Goal: Task Accomplishment & Management: Use online tool/utility

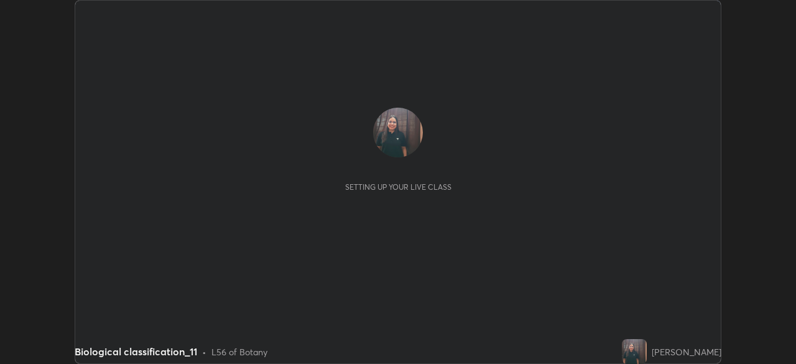
scroll to position [364, 796]
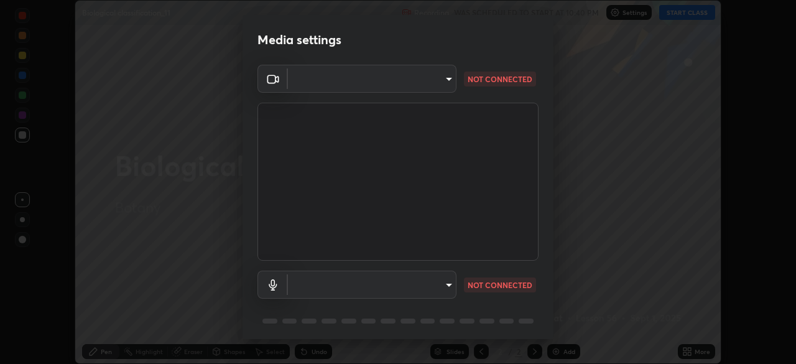
type input "d64d47ec9df49bf16df3be139c80778ada659e70263b5e9972ae33db9fa5459d"
type input "51a22c1431b769a8bb8d408626adf62a2672edeebd2159a8188921bb0d946e59"
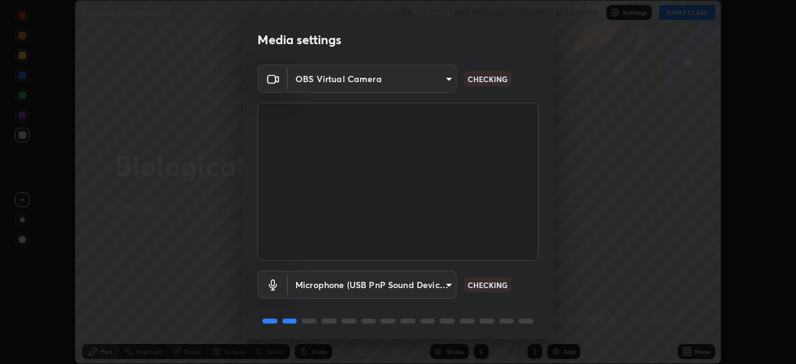
scroll to position [44, 0]
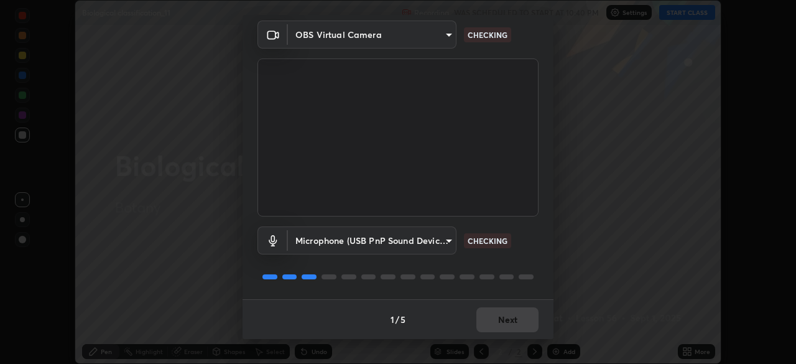
click at [505, 322] on div "1 / 5 Next" at bounding box center [398, 319] width 311 height 40
click at [504, 317] on div "1 / 5 Next" at bounding box center [398, 319] width 311 height 40
click at [503, 315] on button "Next" at bounding box center [508, 319] width 62 height 25
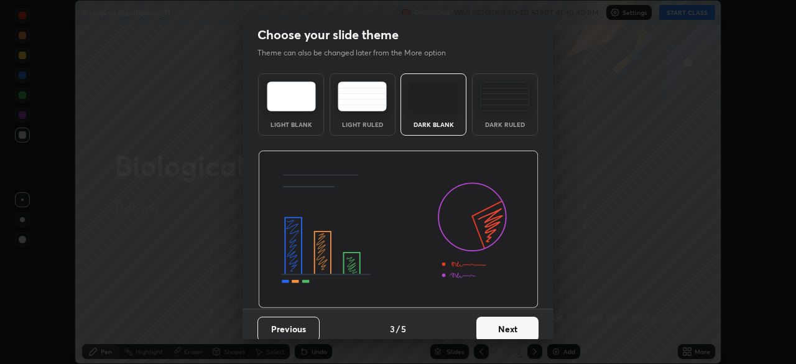
click at [506, 322] on button "Next" at bounding box center [508, 329] width 62 height 25
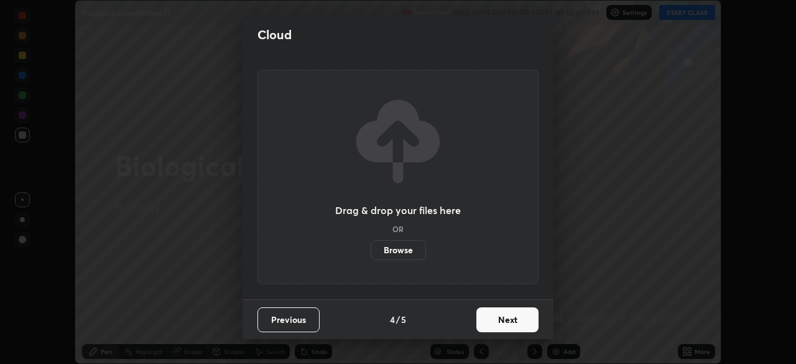
click at [503, 321] on button "Next" at bounding box center [508, 319] width 62 height 25
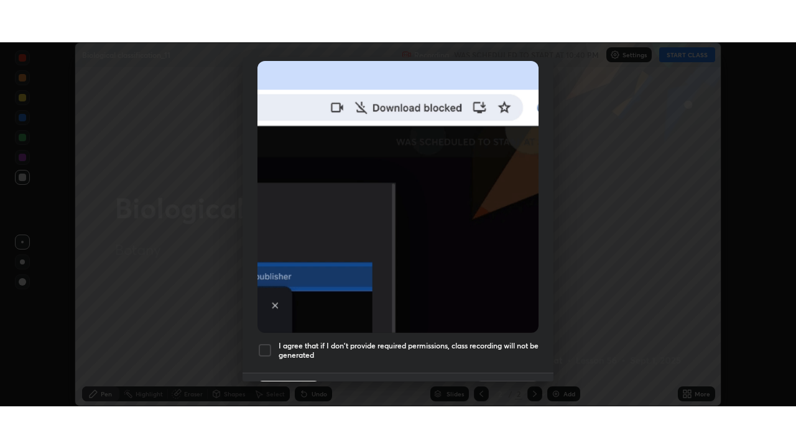
scroll to position [298, 0]
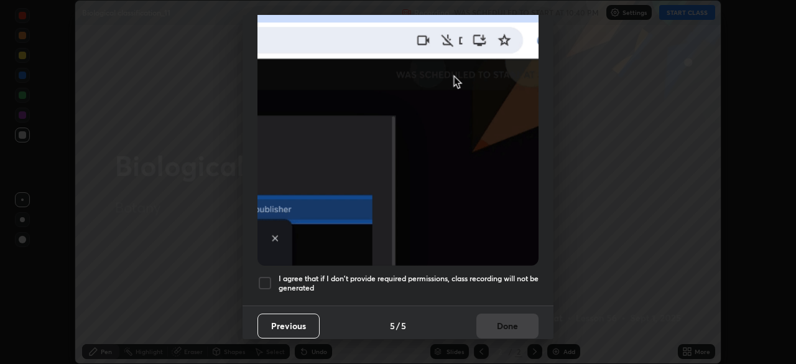
click at [270, 276] on div at bounding box center [265, 283] width 15 height 15
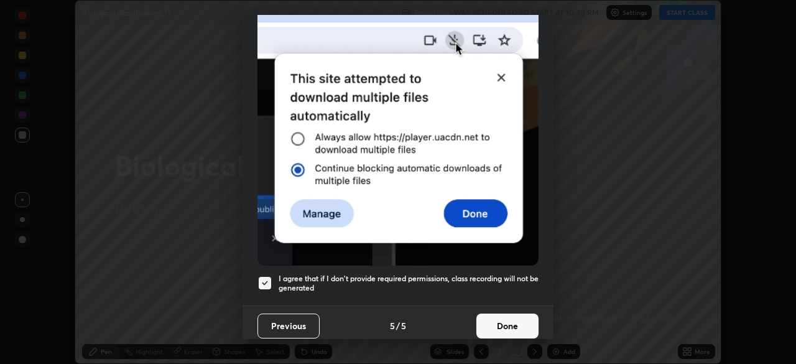
click at [501, 326] on button "Done" at bounding box center [508, 326] width 62 height 25
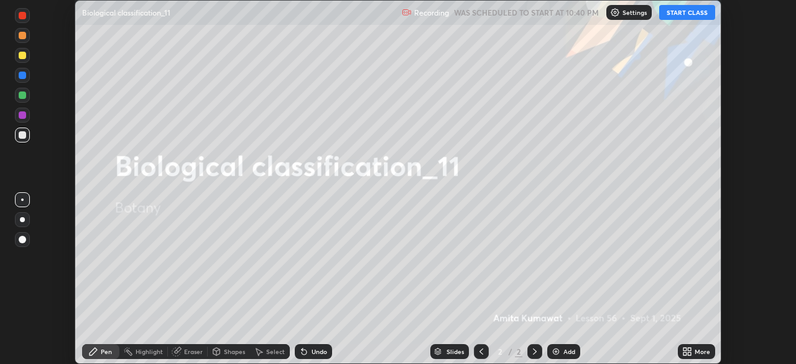
click at [684, 16] on button "START CLASS" at bounding box center [687, 12] width 56 height 15
click at [685, 349] on icon at bounding box center [685, 349] width 3 height 3
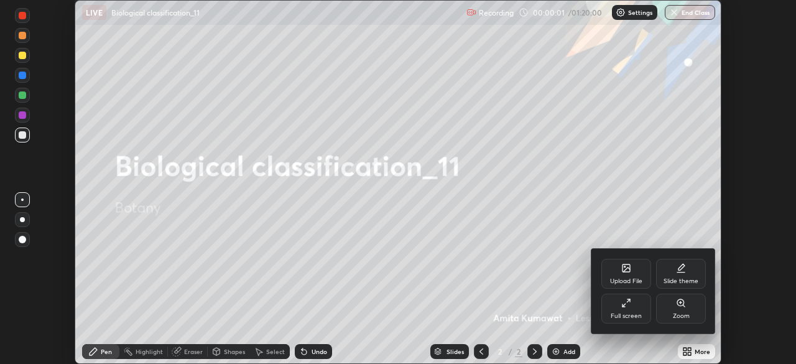
click at [620, 307] on div "Full screen" at bounding box center [627, 309] width 50 height 30
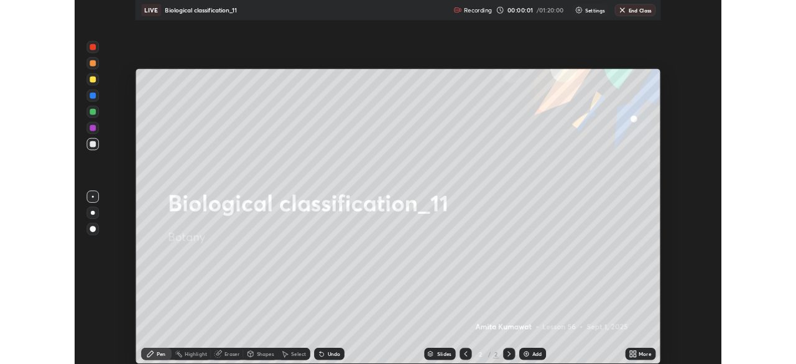
scroll to position [448, 796]
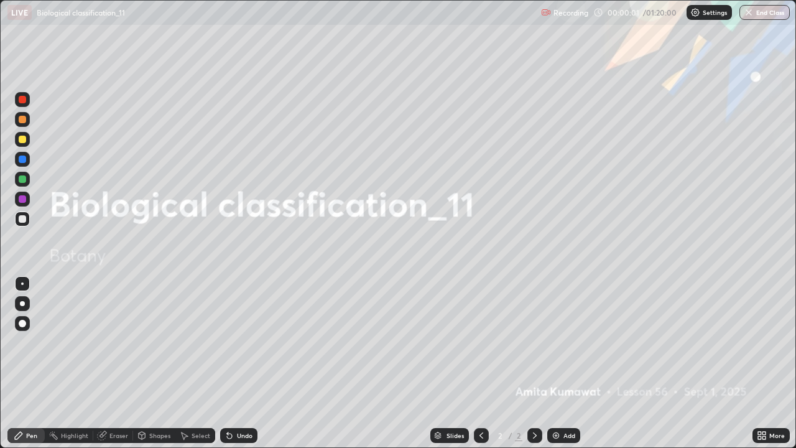
click at [554, 363] on img at bounding box center [556, 435] width 10 height 10
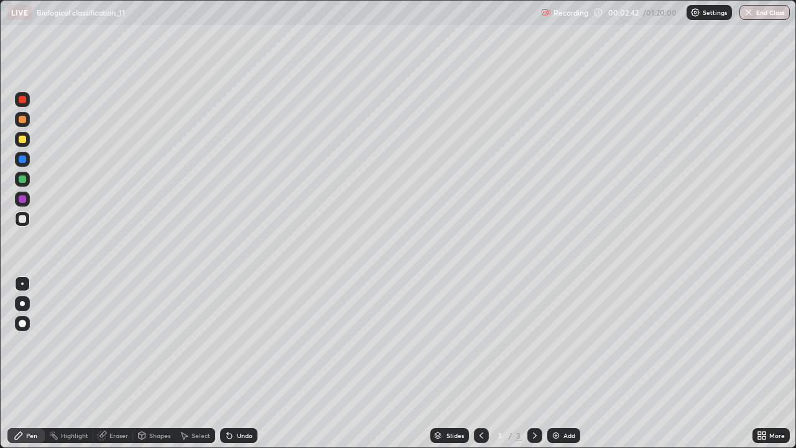
click at [757, 363] on div "More" at bounding box center [771, 435] width 37 height 15
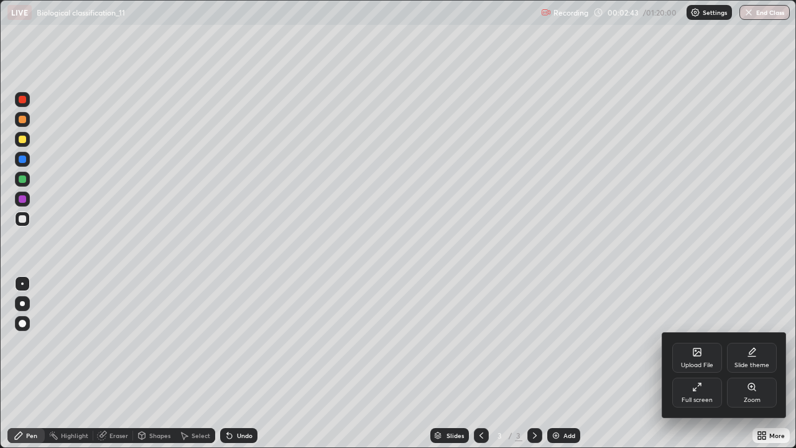
click at [700, 363] on div "Full screen" at bounding box center [697, 393] width 50 height 30
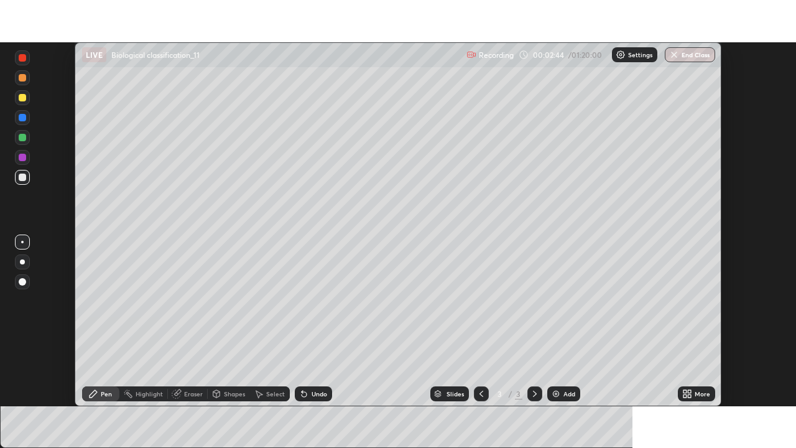
scroll to position [61845, 61413]
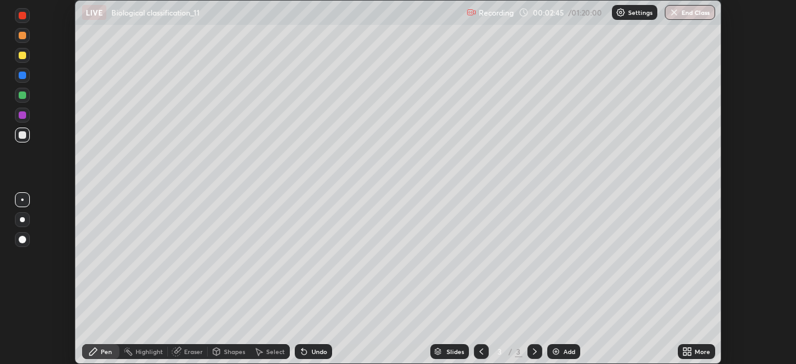
click at [683, 350] on icon at bounding box center [687, 352] width 10 height 10
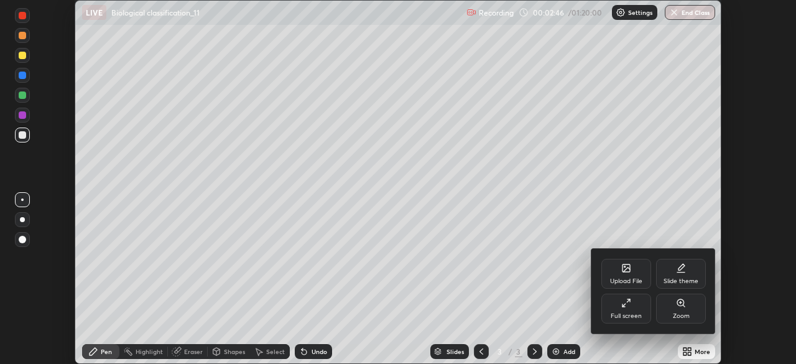
click at [628, 275] on div "Upload File" at bounding box center [627, 274] width 50 height 30
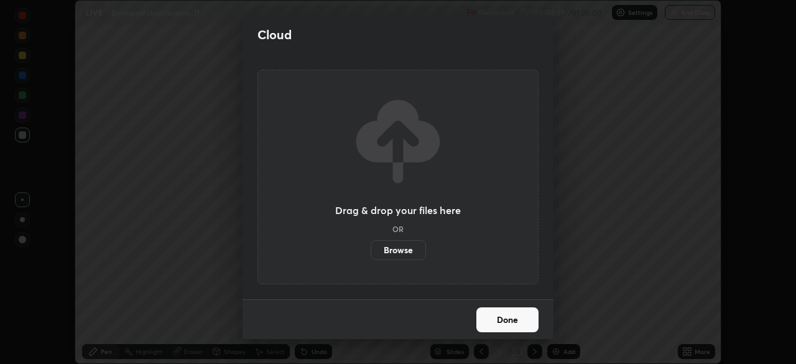
click at [399, 246] on label "Browse" at bounding box center [398, 250] width 55 height 20
click at [371, 246] on input "Browse" at bounding box center [371, 250] width 0 height 20
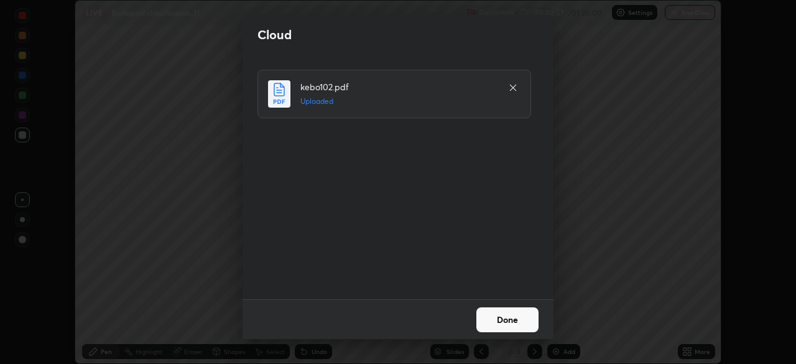
click at [510, 317] on button "Done" at bounding box center [508, 319] width 62 height 25
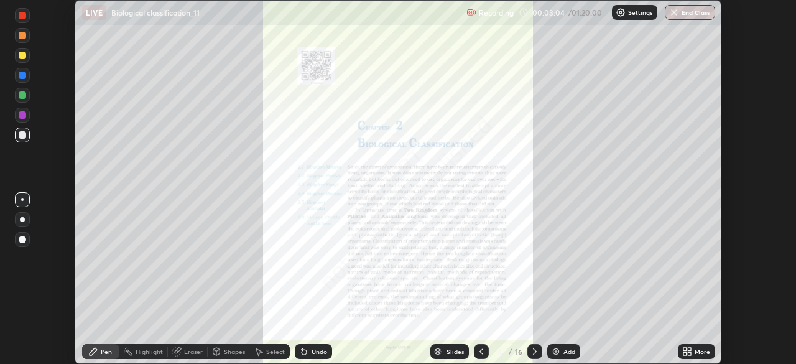
click at [689, 349] on icon at bounding box center [689, 349] width 3 height 3
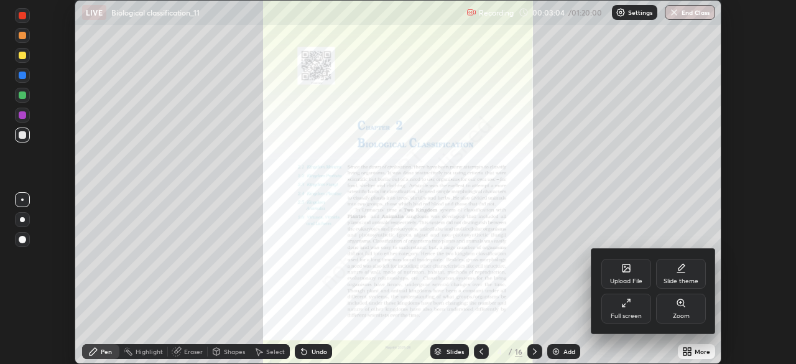
click at [633, 305] on div "Full screen" at bounding box center [627, 309] width 50 height 30
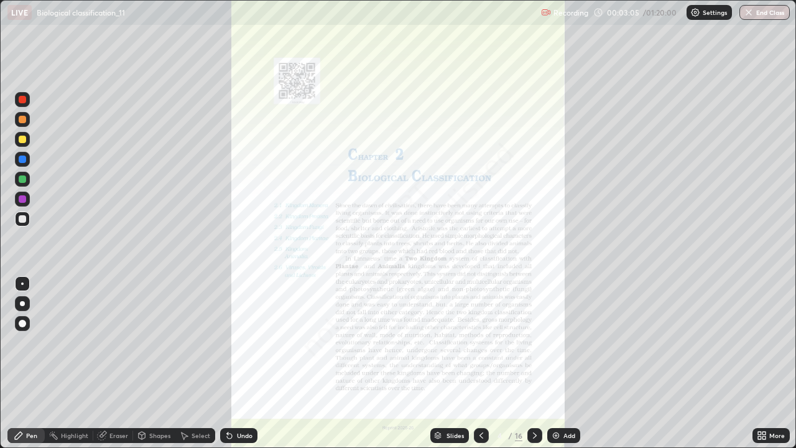
scroll to position [448, 796]
click at [454, 363] on div "Slides" at bounding box center [449, 435] width 39 height 15
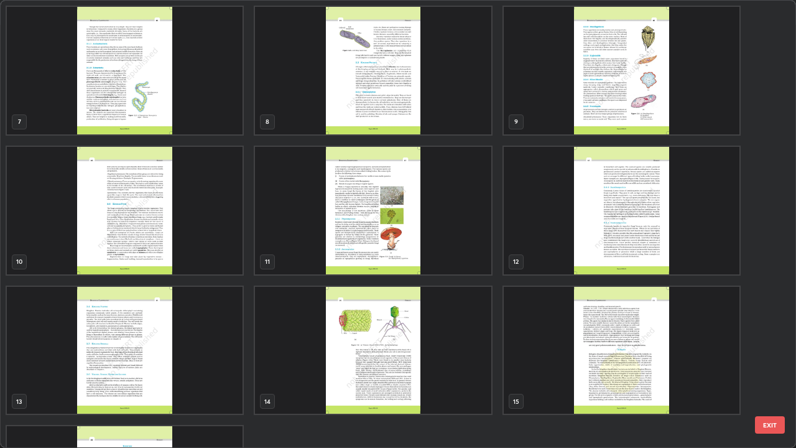
scroll to position [279, 0]
click at [199, 344] on img "grid" at bounding box center [125, 351] width 236 height 128
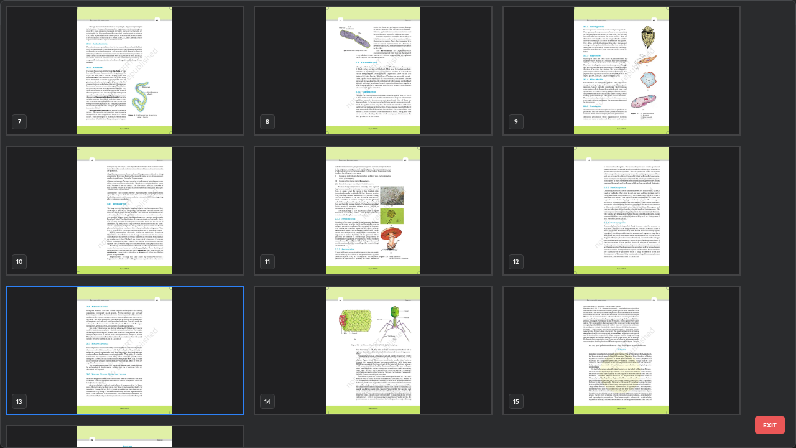
click at [198, 342] on img "grid" at bounding box center [125, 351] width 236 height 128
click at [204, 344] on img "grid" at bounding box center [125, 351] width 236 height 128
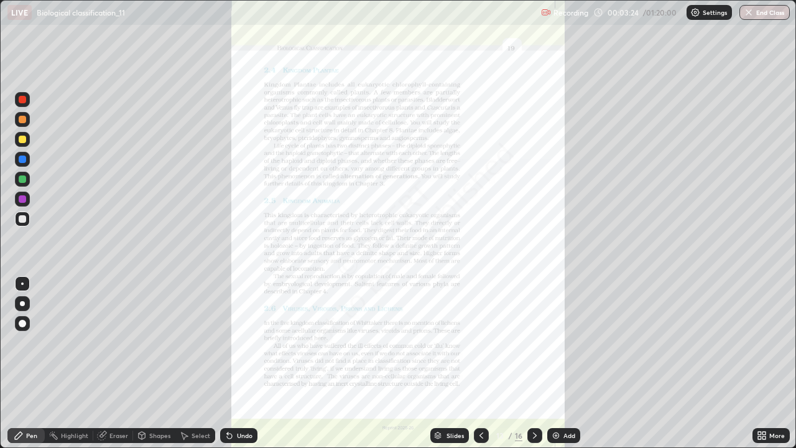
click at [477, 363] on div at bounding box center [481, 435] width 15 height 15
click at [537, 363] on div at bounding box center [535, 435] width 15 height 15
click at [754, 363] on div "More" at bounding box center [771, 435] width 37 height 15
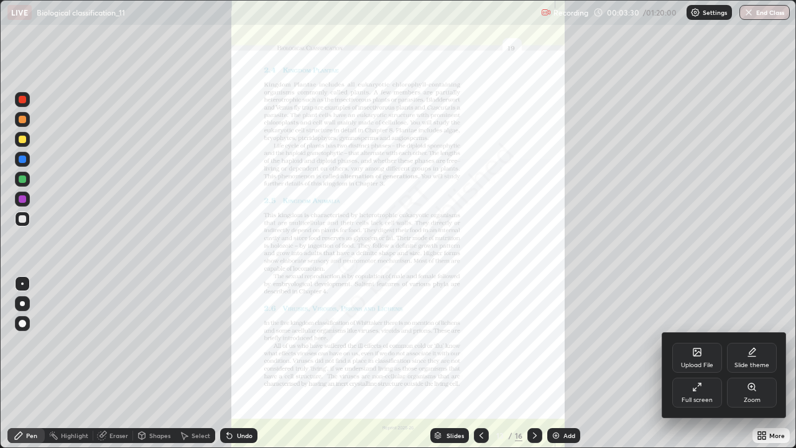
click at [746, 363] on div "Zoom" at bounding box center [752, 393] width 50 height 30
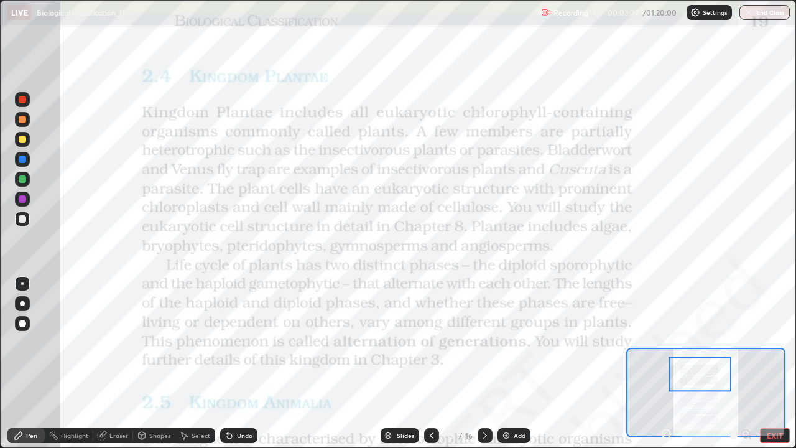
click at [73, 363] on div "Highlight" at bounding box center [69, 435] width 49 height 15
click at [22, 200] on div at bounding box center [22, 198] width 7 height 7
click at [24, 363] on icon at bounding box center [22, 393] width 10 height 10
click at [389, 363] on icon at bounding box center [387, 435] width 7 height 7
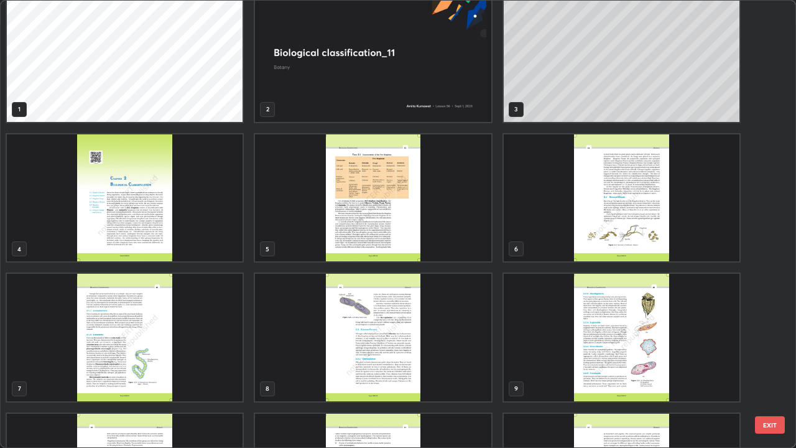
scroll to position [0, 0]
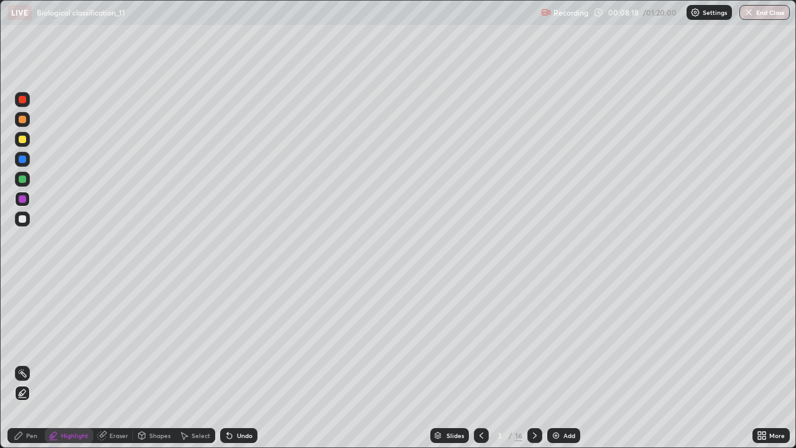
click at [34, 363] on div "Pen" at bounding box center [25, 435] width 37 height 15
click at [20, 303] on div at bounding box center [22, 303] width 5 height 5
click at [23, 182] on div at bounding box center [22, 178] width 7 height 7
click at [23, 223] on div at bounding box center [22, 219] width 15 height 15
click at [25, 159] on div at bounding box center [22, 159] width 7 height 7
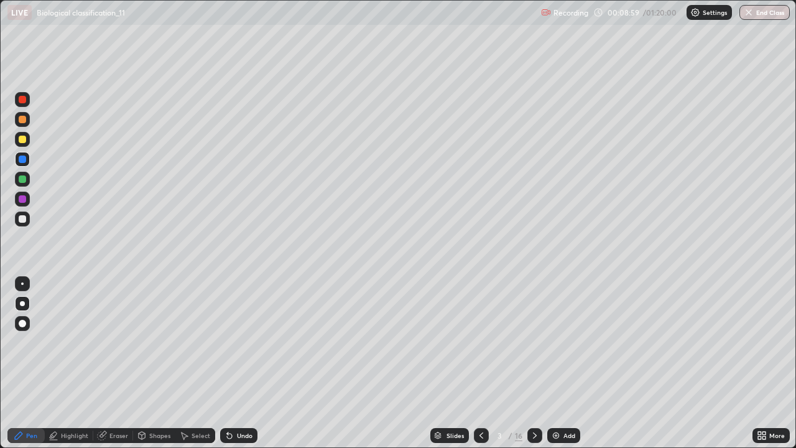
click at [22, 220] on div at bounding box center [22, 218] width 7 height 7
click at [21, 157] on div at bounding box center [22, 159] width 7 height 7
click at [238, 363] on div "Undo" at bounding box center [238, 435] width 37 height 15
click at [237, 363] on div "Undo" at bounding box center [245, 435] width 16 height 6
click at [229, 363] on icon at bounding box center [229, 436] width 5 height 5
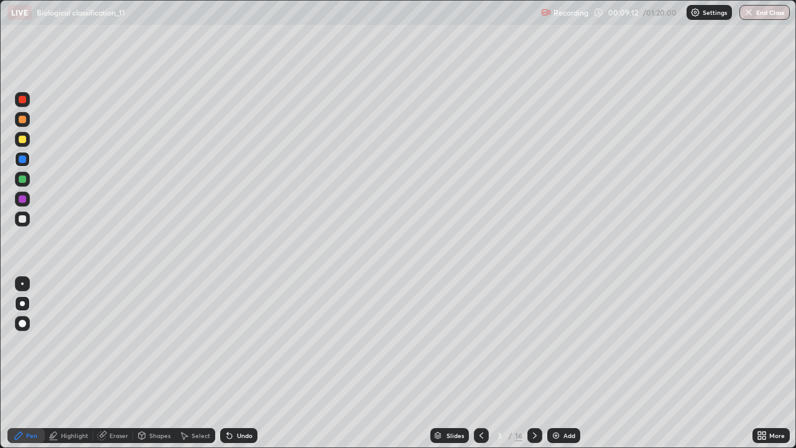
click at [234, 363] on div "Undo" at bounding box center [238, 435] width 37 height 15
click at [231, 363] on div "Undo" at bounding box center [238, 435] width 37 height 15
click at [227, 363] on icon at bounding box center [227, 432] width 1 height 1
click at [17, 120] on div at bounding box center [22, 119] width 15 height 15
click at [24, 159] on div at bounding box center [22, 159] width 7 height 7
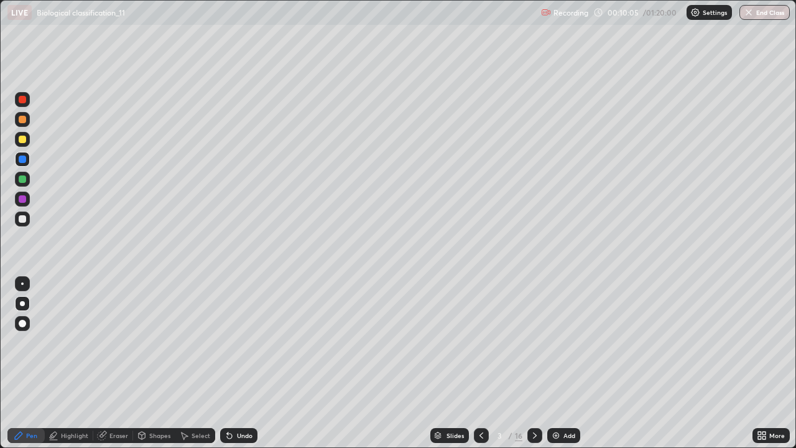
click at [17, 121] on div at bounding box center [22, 119] width 15 height 15
click at [22, 99] on div at bounding box center [22, 99] width 7 height 7
click at [22, 159] on div at bounding box center [22, 159] width 7 height 7
click at [19, 182] on div at bounding box center [22, 179] width 15 height 15
click at [237, 363] on div "Undo" at bounding box center [245, 435] width 16 height 6
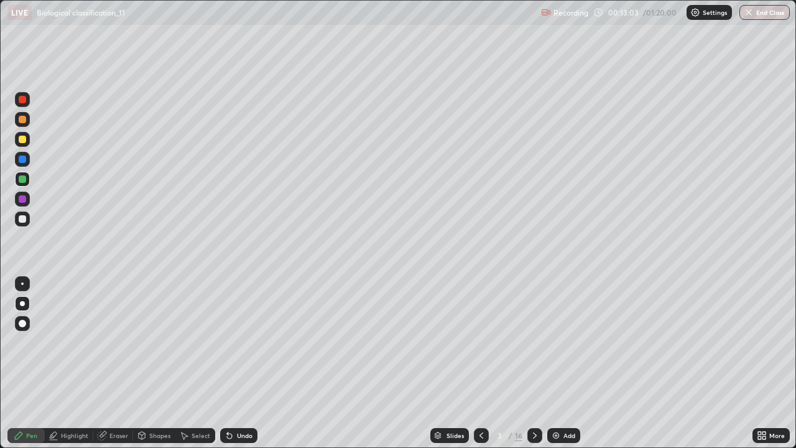
click at [237, 363] on div "Undo" at bounding box center [245, 435] width 16 height 6
click at [447, 363] on div "Slides" at bounding box center [449, 435] width 39 height 15
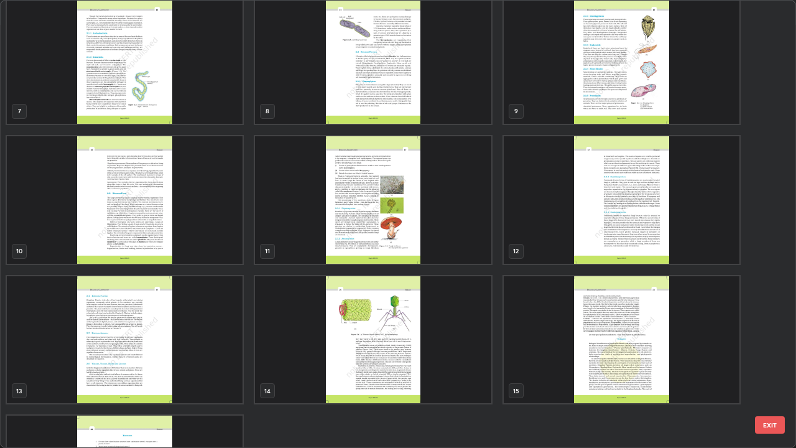
scroll to position [290, 0]
click at [215, 333] on img "grid" at bounding box center [125, 340] width 236 height 128
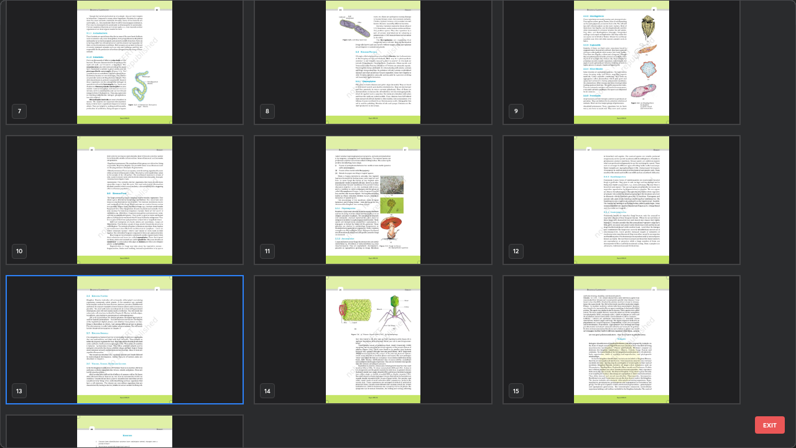
click at [208, 336] on img "grid" at bounding box center [125, 340] width 236 height 128
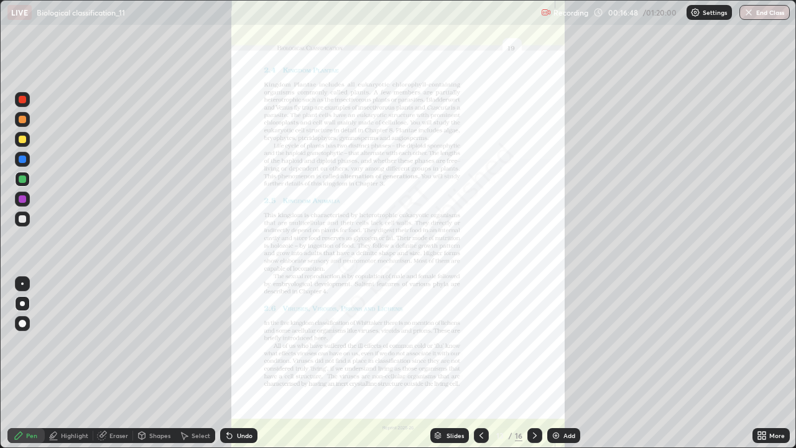
click at [761, 363] on div "More" at bounding box center [771, 435] width 37 height 15
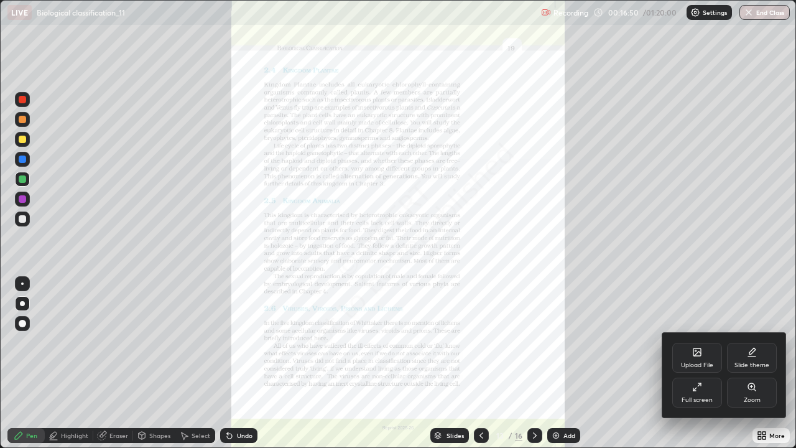
click at [745, 363] on div "Zoom" at bounding box center [752, 393] width 50 height 30
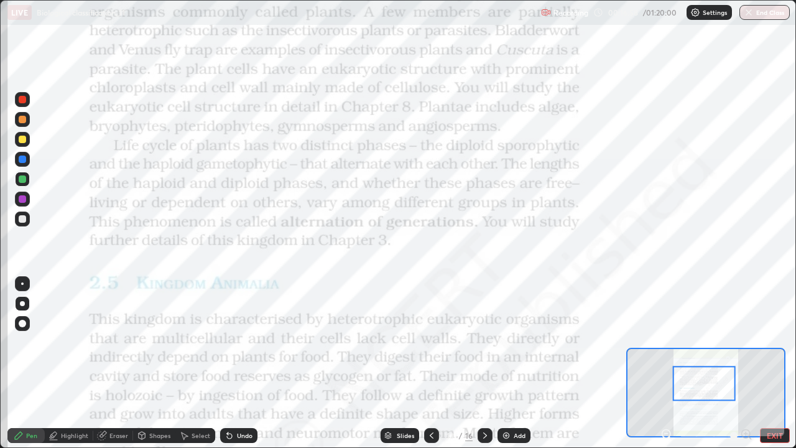
click at [65, 363] on div "Highlight" at bounding box center [69, 435] width 49 height 15
click at [22, 197] on div at bounding box center [22, 198] width 7 height 7
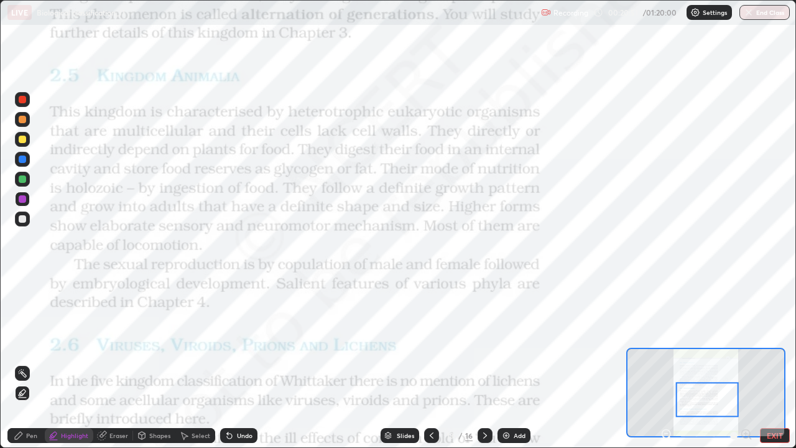
click at [486, 363] on icon at bounding box center [485, 435] width 10 height 10
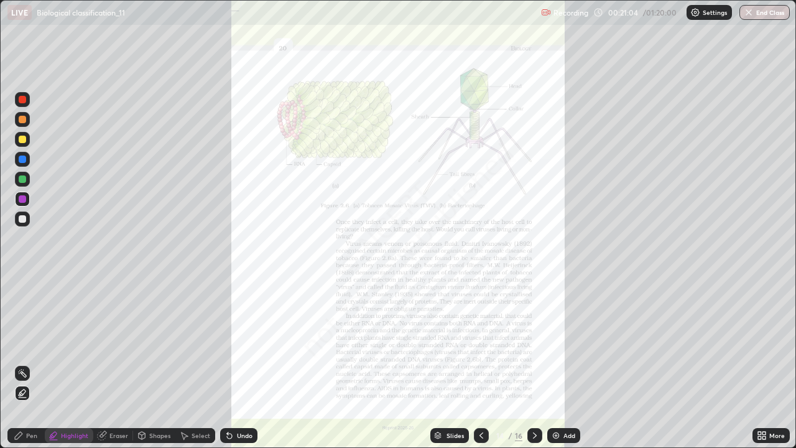
click at [534, 363] on icon at bounding box center [535, 435] width 10 height 10
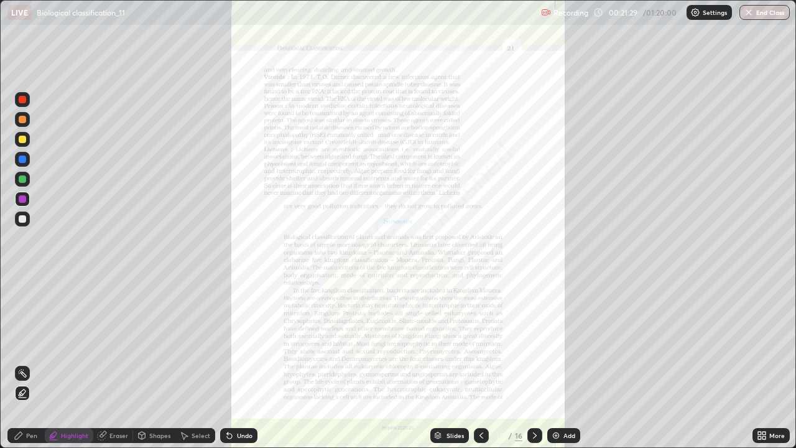
click at [439, 363] on icon at bounding box center [438, 433] width 6 height 3
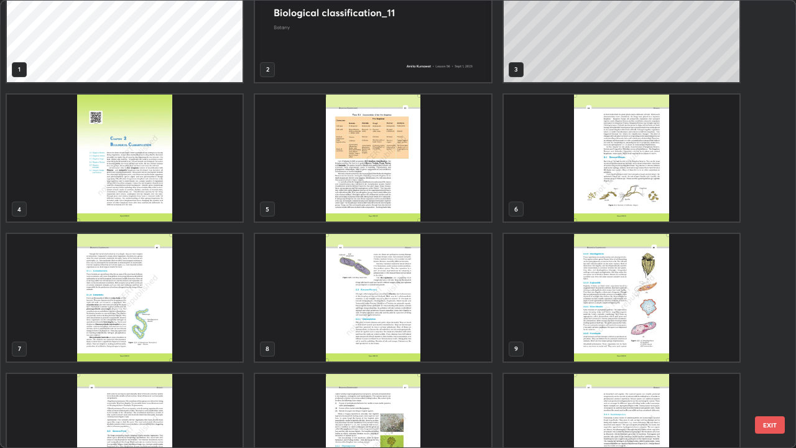
scroll to position [0, 0]
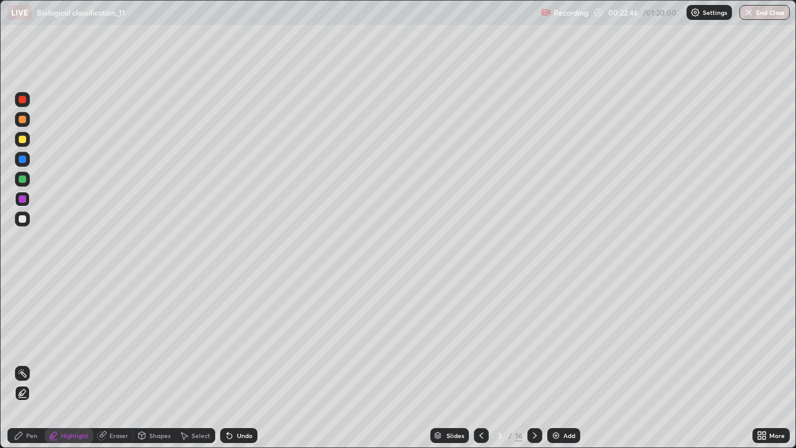
click at [554, 363] on img at bounding box center [556, 435] width 10 height 10
click at [32, 363] on div "Pen" at bounding box center [31, 435] width 11 height 6
click at [22, 218] on div at bounding box center [22, 218] width 7 height 7
click at [22, 136] on div at bounding box center [22, 139] width 7 height 7
click at [17, 98] on div at bounding box center [22, 99] width 15 height 15
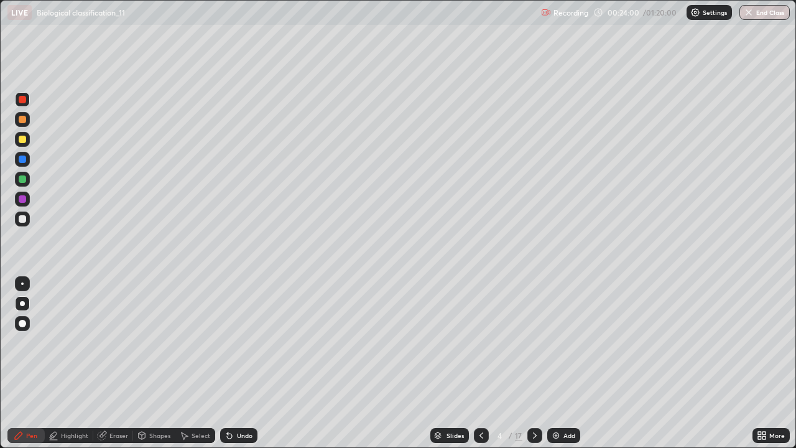
click at [246, 363] on div "Undo" at bounding box center [245, 435] width 16 height 6
click at [29, 180] on div at bounding box center [22, 179] width 15 height 15
click at [24, 219] on div at bounding box center [22, 218] width 7 height 7
click at [763, 363] on icon at bounding box center [764, 433] width 3 height 3
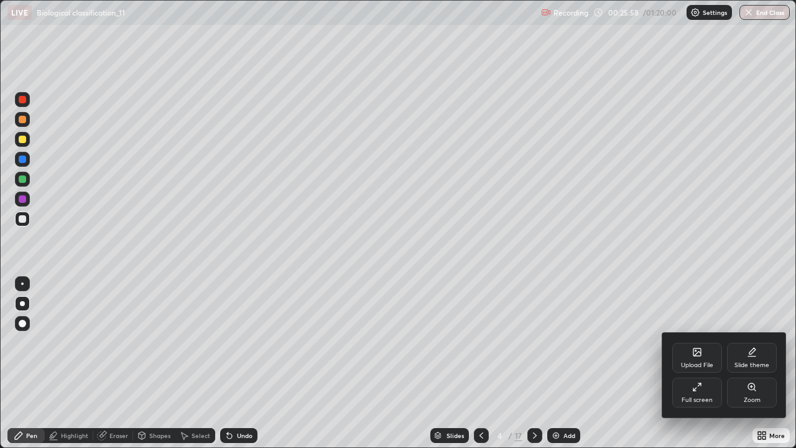
click at [623, 363] on div at bounding box center [398, 224] width 796 height 448
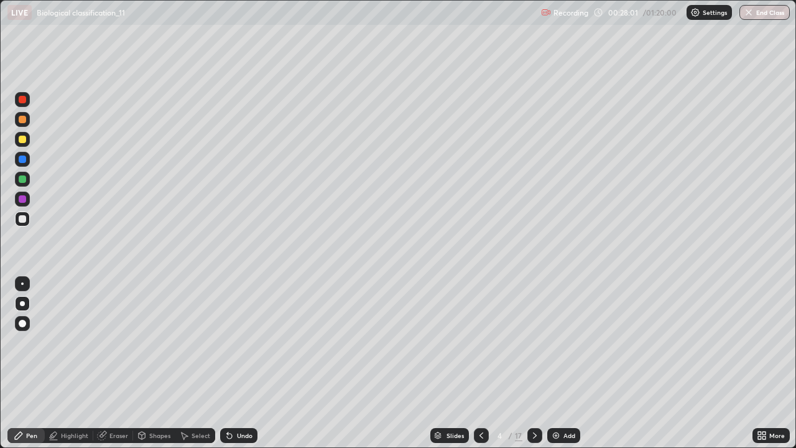
click at [536, 363] on icon at bounding box center [535, 435] width 10 height 10
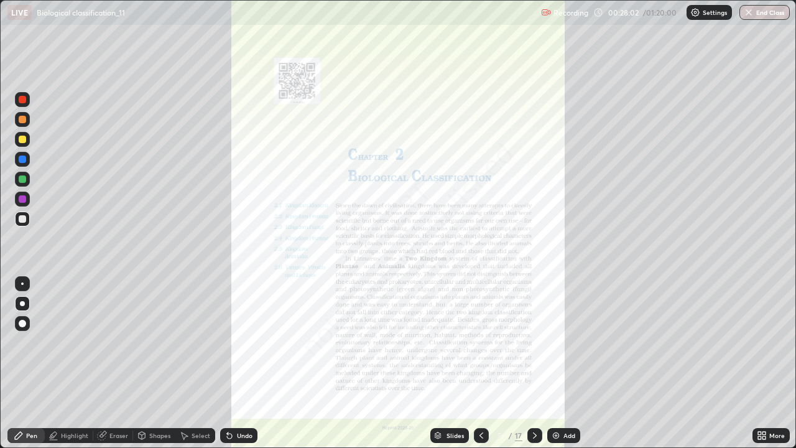
click at [482, 363] on icon at bounding box center [482, 435] width 10 height 10
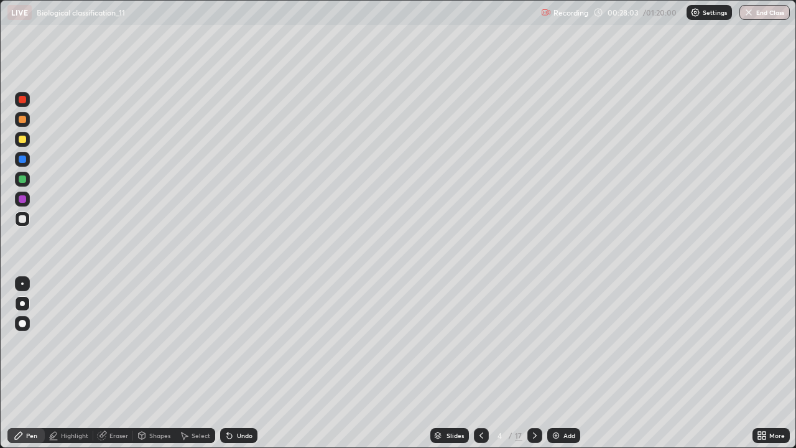
click at [559, 363] on img at bounding box center [556, 435] width 10 height 10
click at [23, 197] on div at bounding box center [22, 198] width 7 height 7
click at [29, 120] on div at bounding box center [22, 119] width 15 height 15
click at [22, 138] on div at bounding box center [22, 139] width 7 height 7
click at [25, 159] on div at bounding box center [22, 159] width 7 height 7
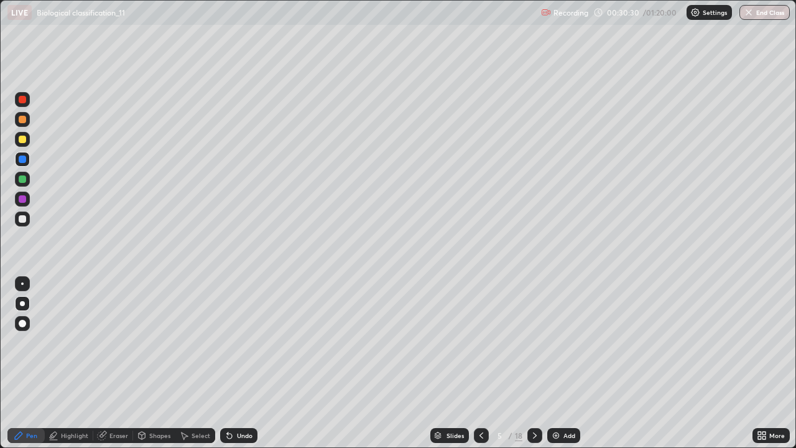
click at [22, 184] on div at bounding box center [22, 179] width 15 height 15
click at [21, 199] on div at bounding box center [22, 198] width 7 height 7
click at [556, 363] on img at bounding box center [556, 435] width 10 height 10
click at [22, 220] on div at bounding box center [22, 218] width 7 height 7
click at [24, 180] on div at bounding box center [22, 178] width 7 height 7
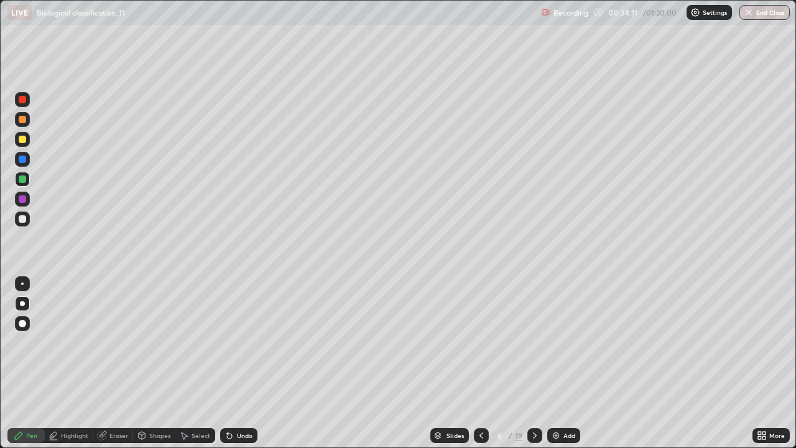
click at [20, 139] on div at bounding box center [22, 139] width 7 height 7
click at [24, 199] on div at bounding box center [22, 198] width 7 height 7
click at [19, 156] on div at bounding box center [22, 159] width 15 height 15
click at [22, 218] on div at bounding box center [22, 218] width 7 height 7
click at [22, 197] on div at bounding box center [22, 198] width 7 height 7
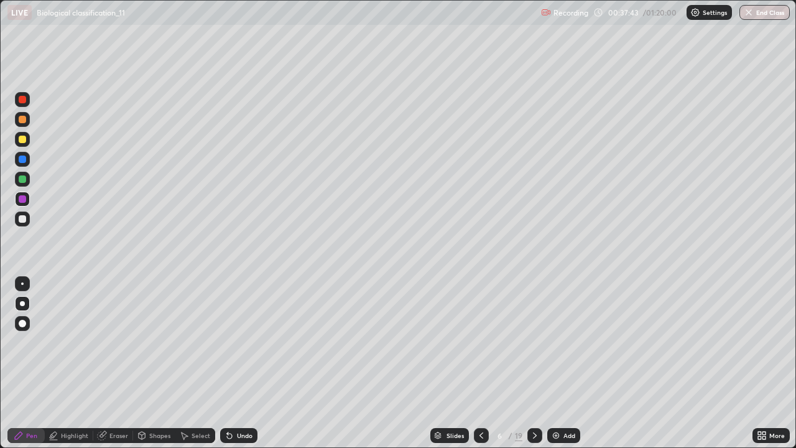
click at [480, 363] on div at bounding box center [481, 435] width 15 height 15
click at [530, 363] on icon at bounding box center [535, 435] width 10 height 10
click at [486, 363] on div at bounding box center [481, 435] width 15 height 15
click at [533, 363] on icon at bounding box center [535, 435] width 10 height 10
click at [555, 363] on img at bounding box center [556, 435] width 10 height 10
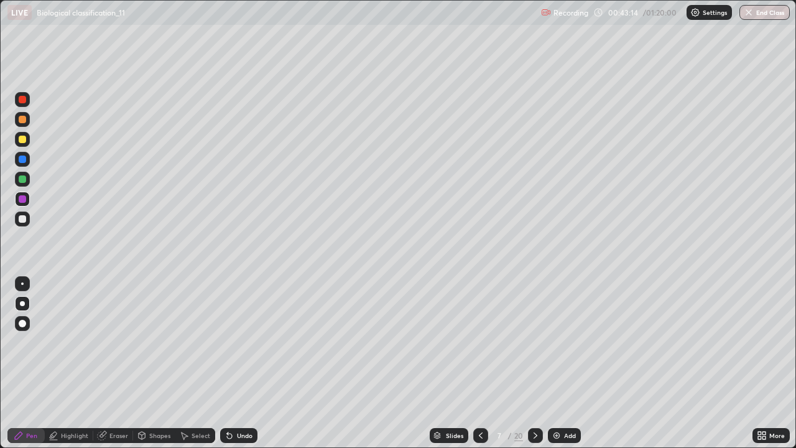
click at [22, 219] on div at bounding box center [22, 218] width 7 height 7
click at [21, 121] on div at bounding box center [22, 119] width 7 height 7
click at [24, 99] on div at bounding box center [22, 99] width 7 height 7
click at [27, 216] on div at bounding box center [22, 219] width 15 height 15
click at [245, 363] on div "Undo" at bounding box center [245, 435] width 16 height 6
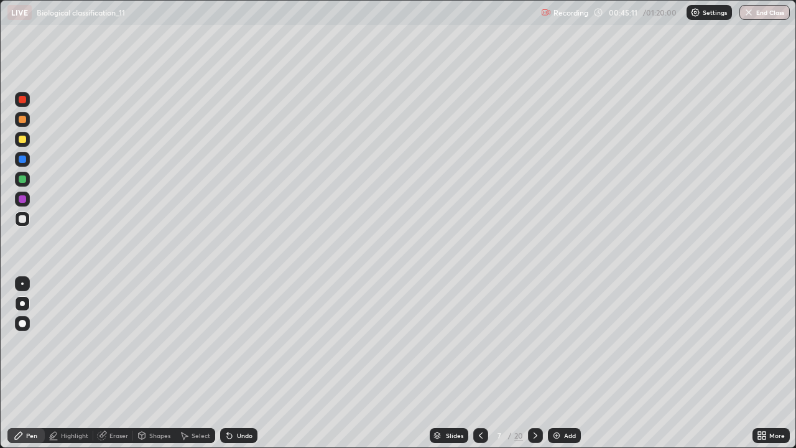
click at [22, 195] on div at bounding box center [22, 199] width 15 height 15
click at [22, 138] on div at bounding box center [22, 139] width 7 height 7
click at [249, 363] on div "Undo" at bounding box center [245, 435] width 16 height 6
click at [22, 219] on div at bounding box center [22, 218] width 7 height 7
click at [24, 196] on div at bounding box center [22, 198] width 7 height 7
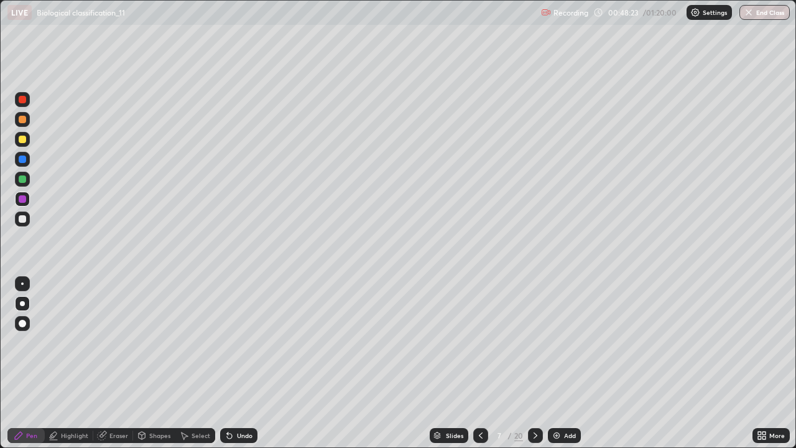
click at [557, 363] on img at bounding box center [557, 435] width 10 height 10
click at [22, 100] on div at bounding box center [22, 99] width 7 height 7
click at [239, 363] on div "Undo" at bounding box center [238, 435] width 37 height 15
click at [23, 219] on div at bounding box center [22, 218] width 7 height 7
click at [480, 363] on icon at bounding box center [482, 435] width 10 height 10
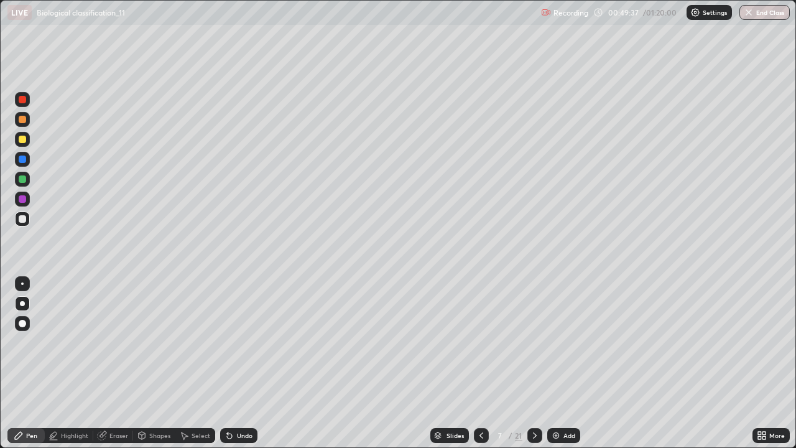
click at [22, 200] on div at bounding box center [22, 198] width 7 height 7
click at [29, 175] on div at bounding box center [22, 179] width 15 height 15
click at [25, 123] on div at bounding box center [22, 119] width 15 height 15
click at [481, 363] on icon at bounding box center [482, 435] width 10 height 10
click at [534, 363] on div at bounding box center [535, 435] width 15 height 15
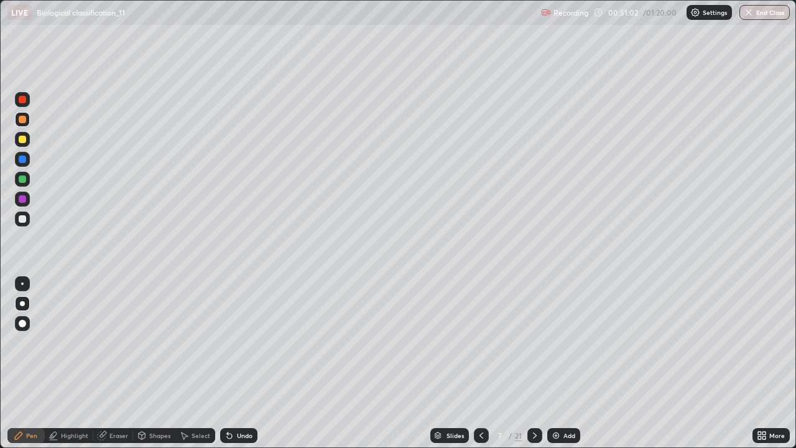
click at [529, 363] on div at bounding box center [535, 435] width 15 height 15
click at [21, 158] on div at bounding box center [22, 159] width 7 height 7
click at [24, 180] on div at bounding box center [22, 178] width 7 height 7
click at [21, 202] on div at bounding box center [22, 198] width 7 height 7
click at [518, 363] on div "21" at bounding box center [518, 435] width 7 height 11
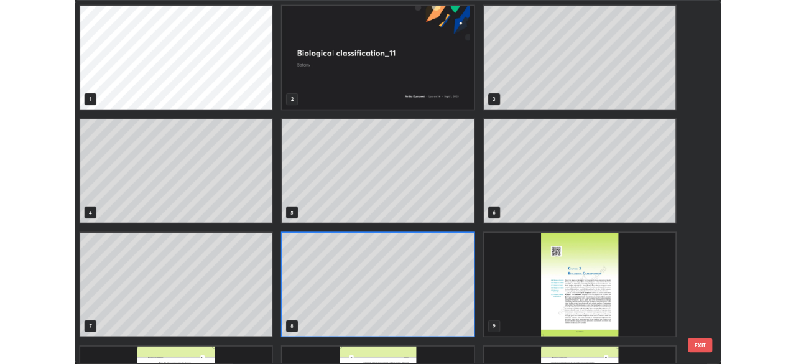
scroll to position [443, 789]
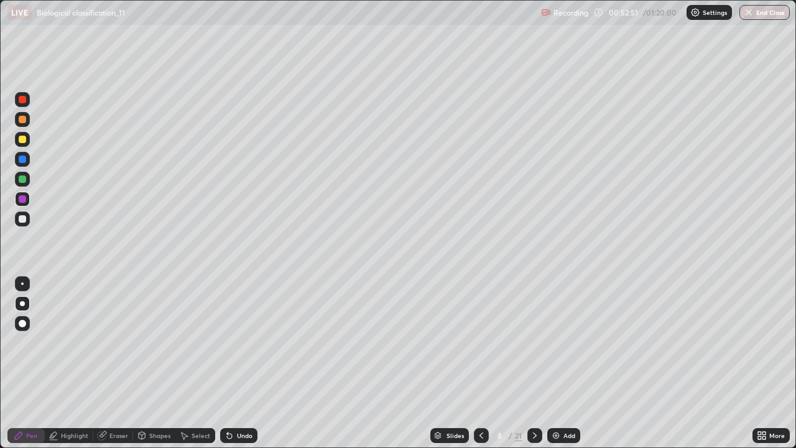
click at [553, 363] on img at bounding box center [556, 435] width 10 height 10
click at [22, 180] on div at bounding box center [22, 178] width 7 height 7
click at [24, 142] on div at bounding box center [22, 139] width 7 height 7
click at [20, 102] on div at bounding box center [22, 99] width 7 height 7
click at [236, 363] on div "Undo" at bounding box center [238, 435] width 37 height 15
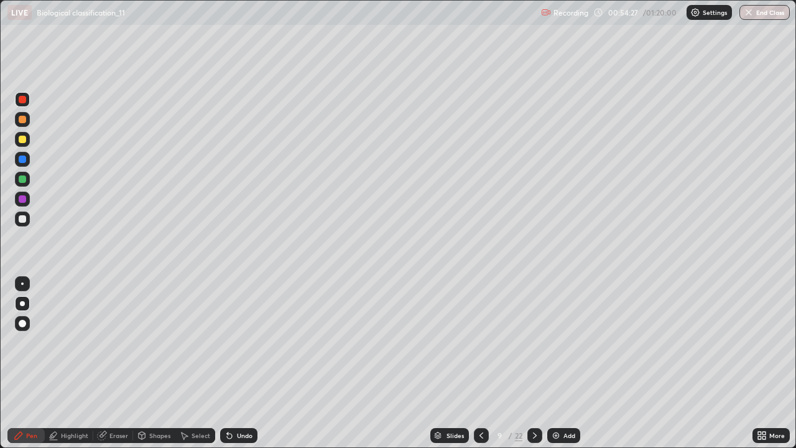
click at [234, 363] on div "Undo" at bounding box center [238, 435] width 37 height 15
click at [235, 363] on div "Undo" at bounding box center [238, 435] width 37 height 15
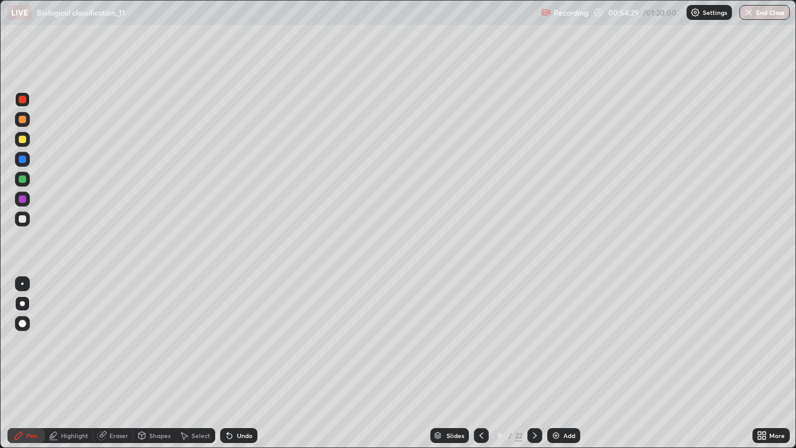
click at [234, 363] on div "Undo" at bounding box center [238, 435] width 37 height 15
click at [237, 363] on div "Undo" at bounding box center [245, 435] width 16 height 6
click at [28, 124] on div at bounding box center [22, 119] width 15 height 15
click at [23, 177] on div at bounding box center [22, 178] width 7 height 7
click at [241, 363] on div "Undo" at bounding box center [245, 435] width 16 height 6
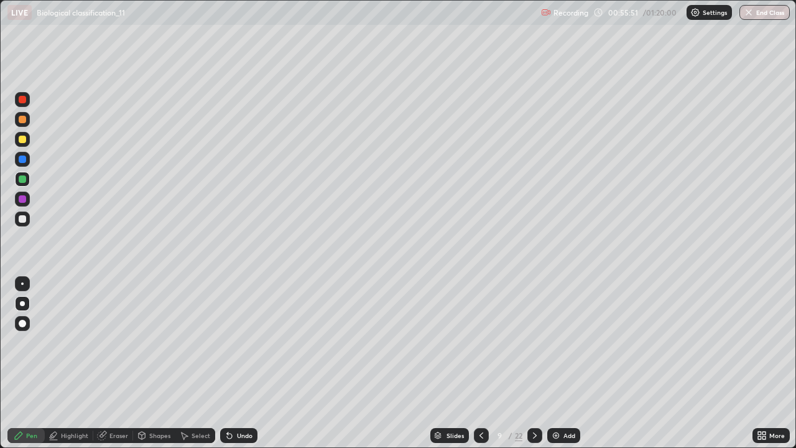
click at [27, 200] on div at bounding box center [22, 199] width 15 height 15
click at [28, 219] on div at bounding box center [22, 219] width 15 height 15
click at [248, 363] on div "Undo" at bounding box center [238, 435] width 37 height 15
click at [24, 175] on div at bounding box center [22, 178] width 7 height 7
click at [21, 197] on div at bounding box center [22, 198] width 7 height 7
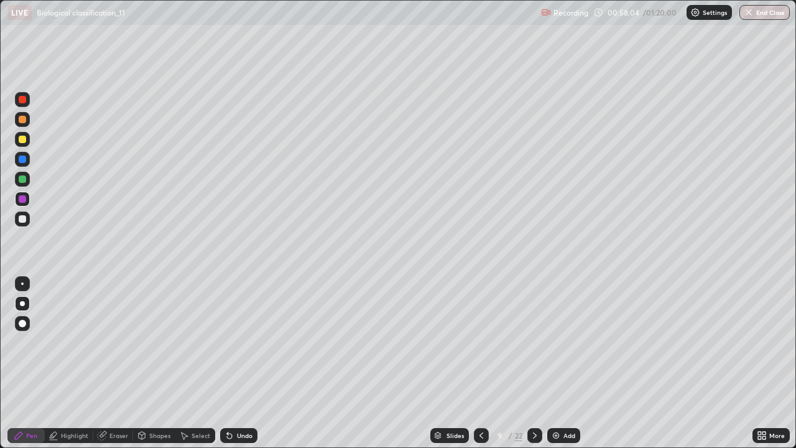
click at [28, 213] on div at bounding box center [22, 219] width 15 height 15
click at [237, 363] on div "Undo" at bounding box center [238, 435] width 37 height 15
click at [482, 363] on div at bounding box center [481, 435] width 15 height 25
click at [535, 363] on div at bounding box center [535, 435] width 15 height 25
click at [764, 363] on icon at bounding box center [764, 433] width 3 height 3
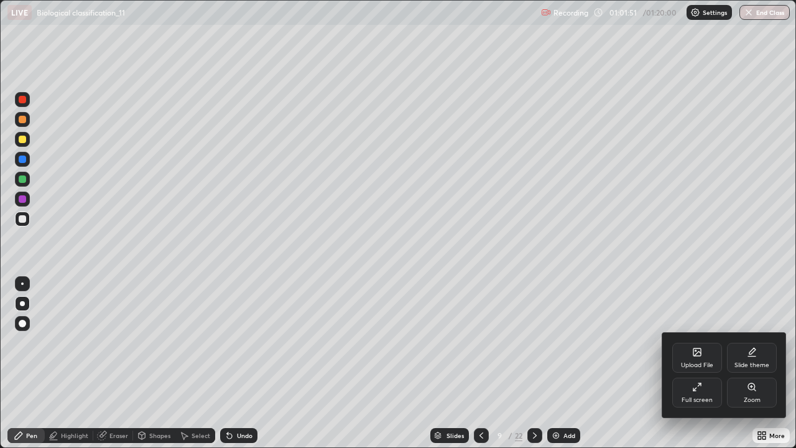
click at [699, 363] on icon at bounding box center [700, 384] width 2 height 2
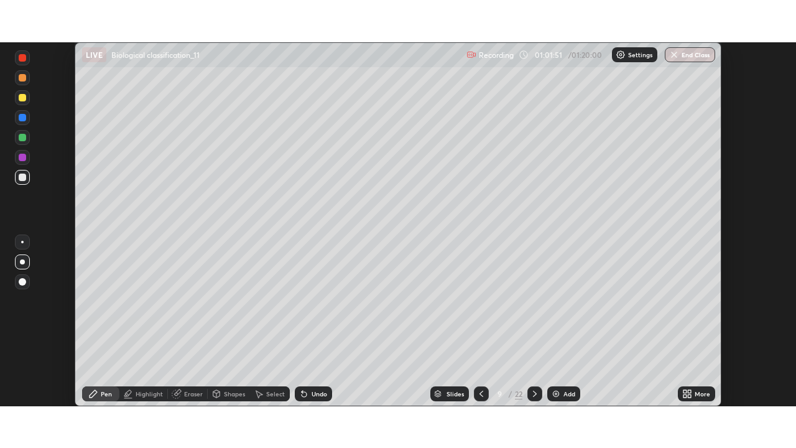
scroll to position [61845, 61413]
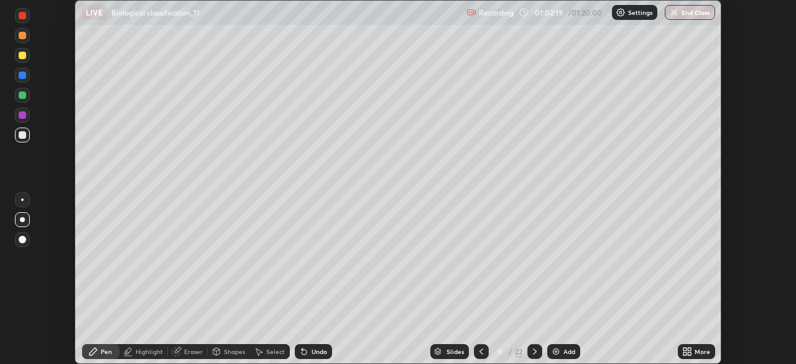
click at [685, 349] on icon at bounding box center [685, 349] width 3 height 3
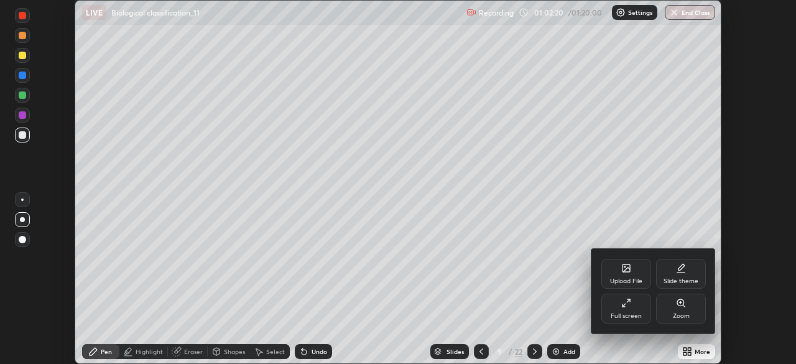
click at [635, 279] on div "Upload File" at bounding box center [626, 281] width 32 height 6
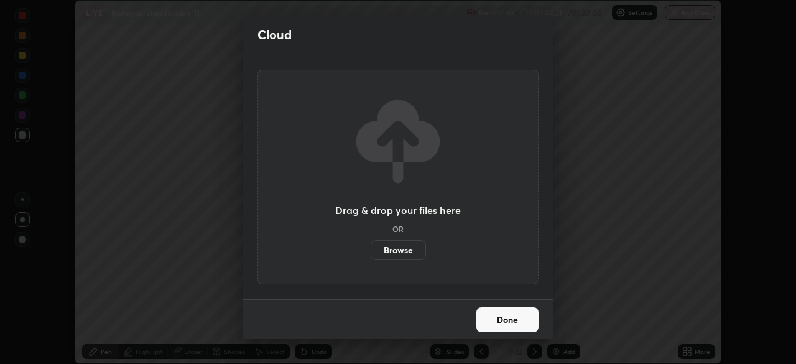
click at [409, 249] on label "Browse" at bounding box center [398, 250] width 55 height 20
click at [371, 249] on input "Browse" at bounding box center [371, 250] width 0 height 20
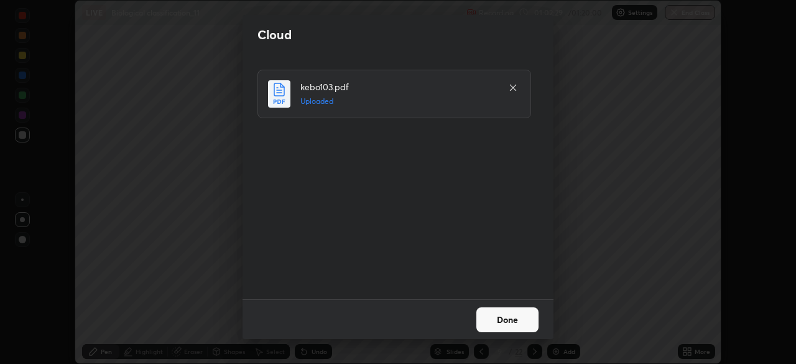
click at [496, 324] on button "Done" at bounding box center [508, 319] width 62 height 25
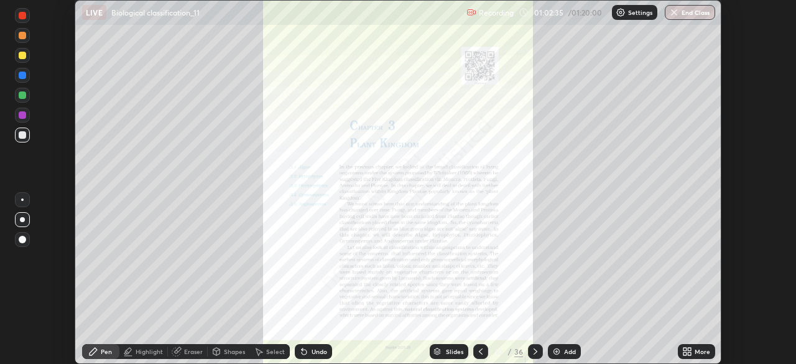
click at [685, 349] on icon at bounding box center [685, 349] width 3 height 3
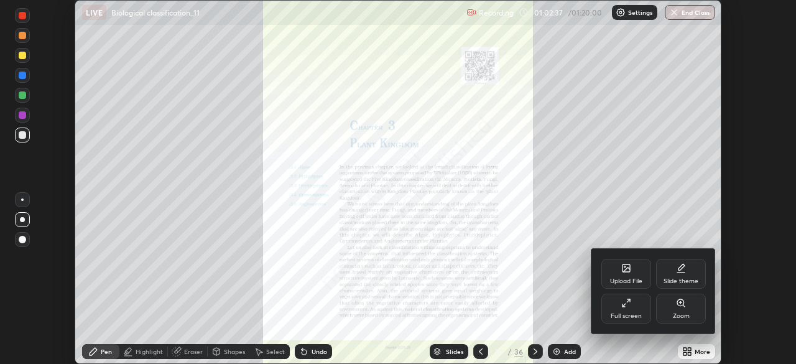
click at [627, 315] on div "Full screen" at bounding box center [626, 316] width 31 height 6
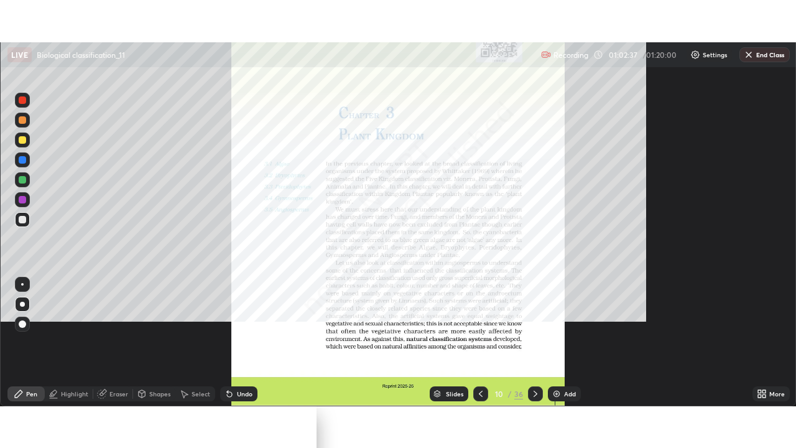
scroll to position [448, 796]
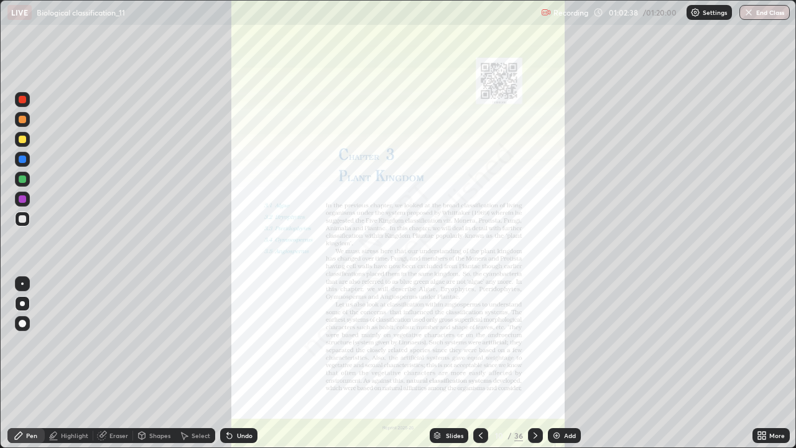
click at [755, 363] on div "More" at bounding box center [771, 435] width 37 height 15
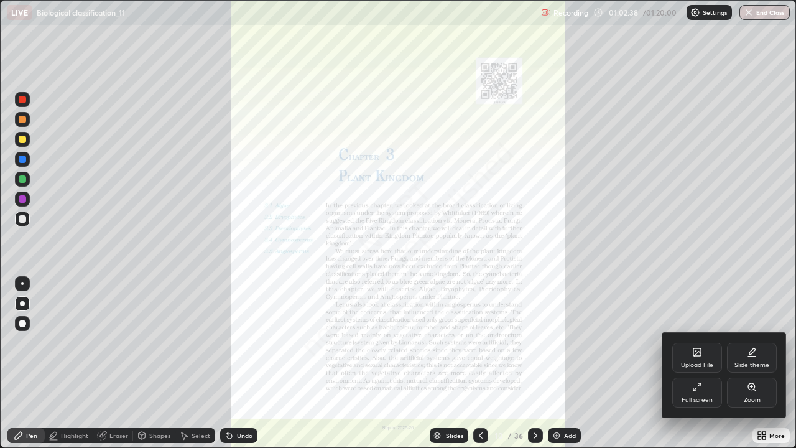
click at [747, 363] on icon at bounding box center [752, 387] width 10 height 10
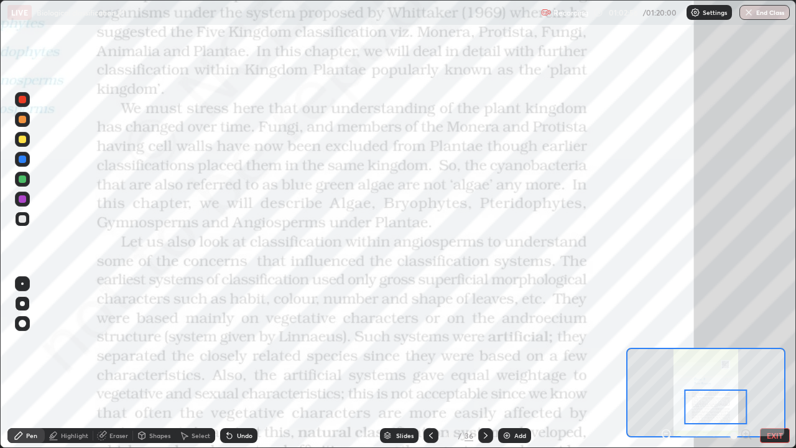
click at [80, 363] on div "Highlight" at bounding box center [74, 435] width 27 height 6
click at [28, 205] on div at bounding box center [22, 199] width 15 height 20
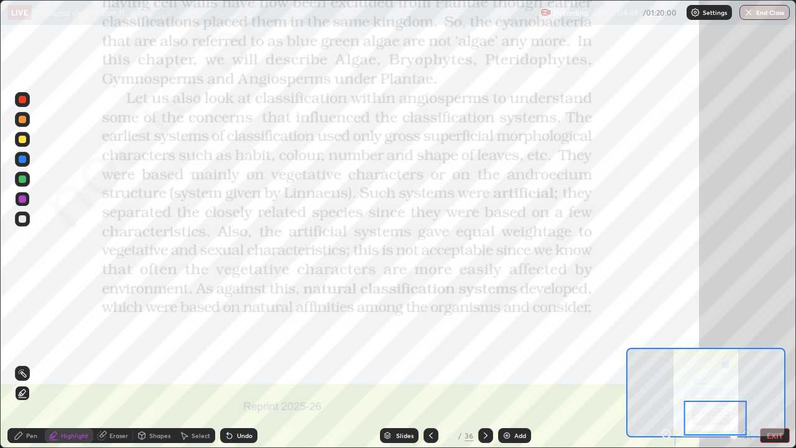
click at [490, 363] on div at bounding box center [485, 435] width 15 height 25
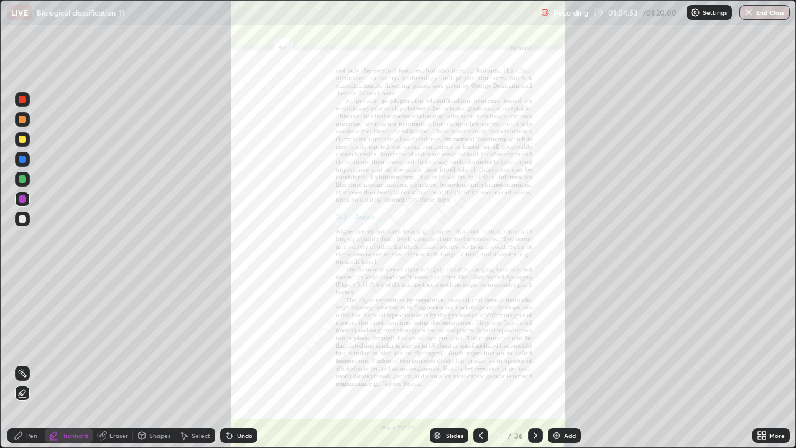
click at [765, 363] on icon at bounding box center [764, 433] width 3 height 3
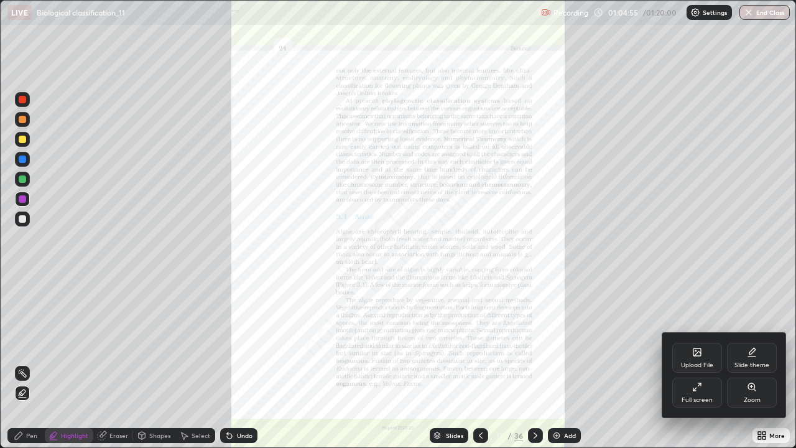
click at [747, 363] on div "Zoom" at bounding box center [752, 400] width 17 height 6
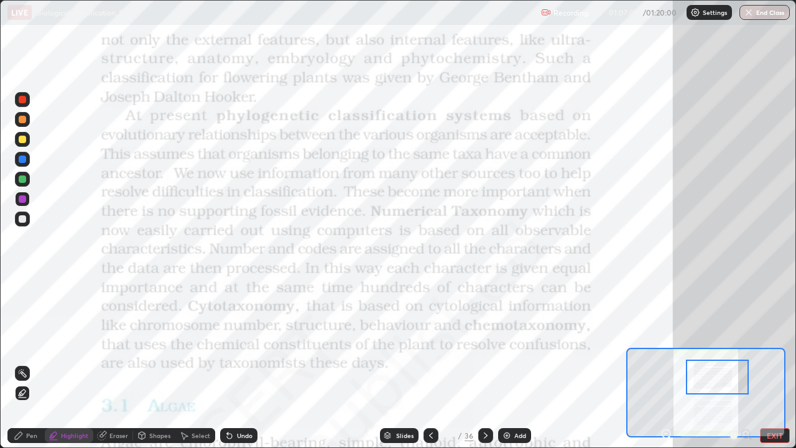
click at [393, 363] on div "Slides" at bounding box center [399, 435] width 39 height 15
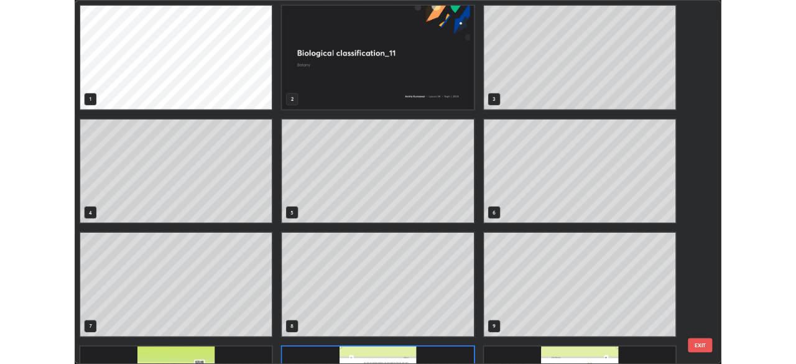
scroll to position [443, 789]
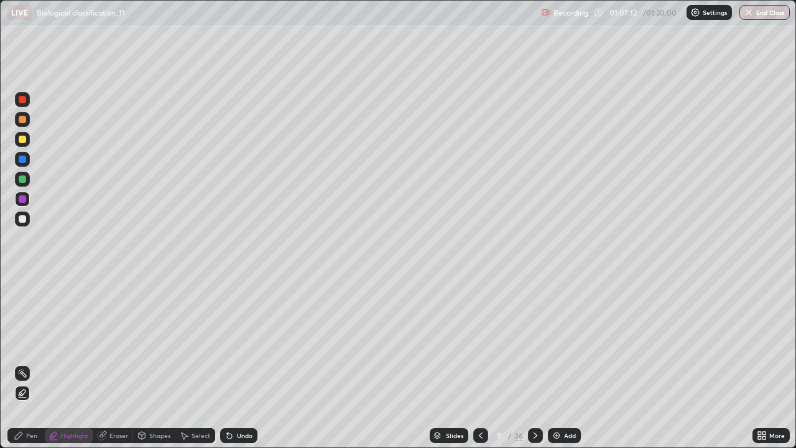
click at [564, 363] on div "Add" at bounding box center [570, 435] width 12 height 6
click at [21, 97] on div at bounding box center [22, 99] width 7 height 7
click at [237, 363] on div "Undo" at bounding box center [238, 435] width 37 height 15
click at [27, 363] on div "Pen" at bounding box center [31, 435] width 11 height 6
click at [237, 363] on div "Undo" at bounding box center [245, 435] width 16 height 6
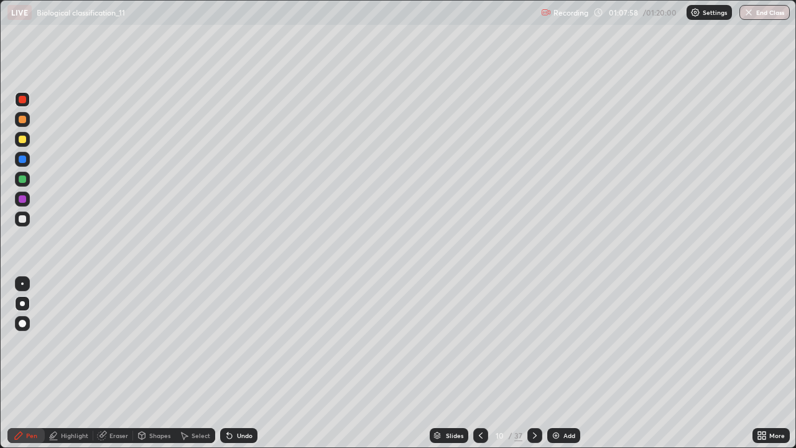
click at [21, 123] on div at bounding box center [22, 119] width 7 height 7
click at [238, 363] on div "Undo" at bounding box center [245, 435] width 16 height 6
click at [251, 363] on div "Undo" at bounding box center [238, 435] width 37 height 15
click at [21, 159] on div at bounding box center [22, 159] width 7 height 7
click at [23, 199] on div at bounding box center [22, 198] width 7 height 7
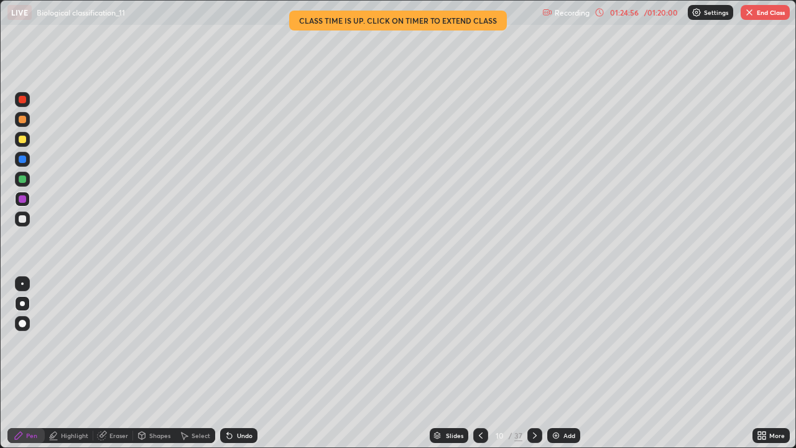
click at [758, 12] on button "End Class" at bounding box center [765, 12] width 49 height 15
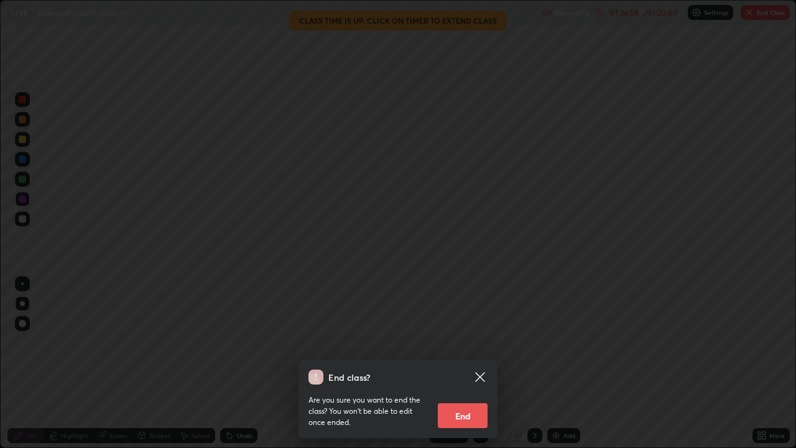
click at [460, 363] on button "End" at bounding box center [463, 415] width 50 height 25
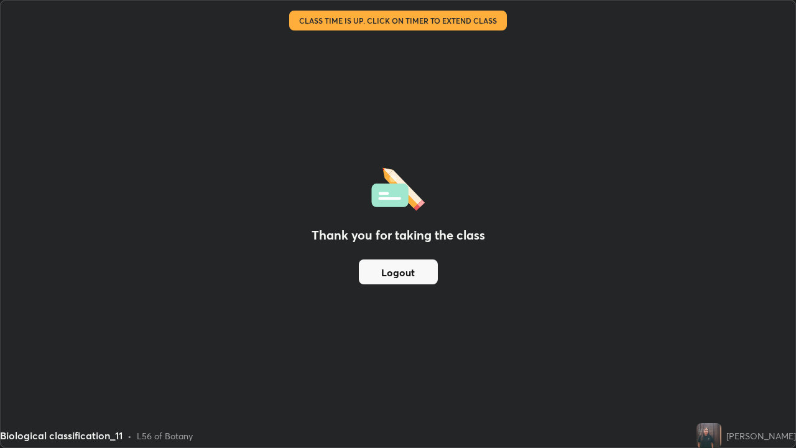
click at [411, 269] on button "Logout" at bounding box center [398, 271] width 79 height 25
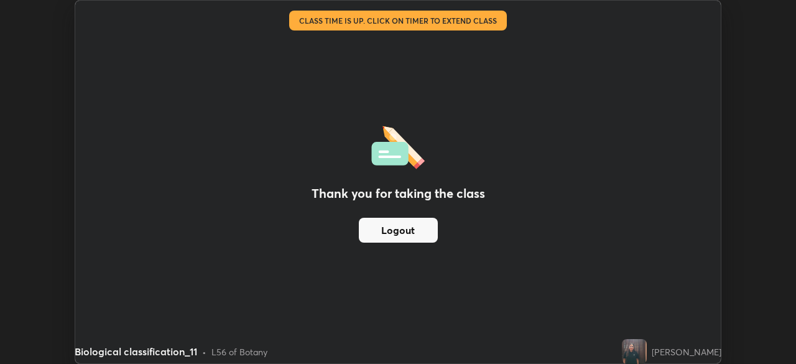
scroll to position [61845, 61413]
